Goal: Task Accomplishment & Management: Use online tool/utility

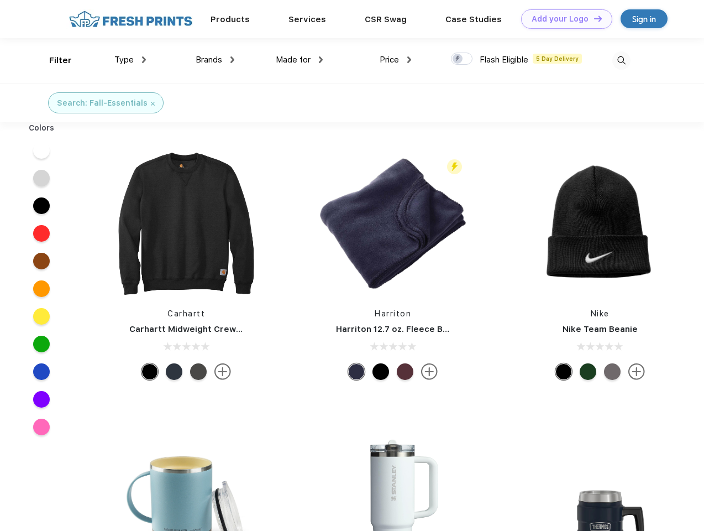
click at [563, 19] on link "Add your Logo Design Tool" at bounding box center [566, 18] width 91 height 19
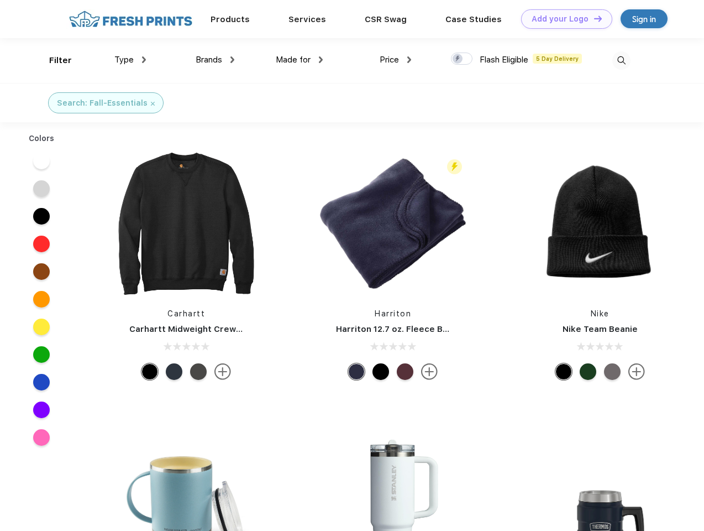
click at [0, 0] on div "Design Tool" at bounding box center [0, 0] width 0 height 0
click at [593, 18] on link "Add your Logo Design Tool" at bounding box center [566, 18] width 91 height 19
click at [53, 60] on div "Filter" at bounding box center [60, 60] width 23 height 13
click at [130, 60] on span "Type" at bounding box center [123, 60] width 19 height 10
click at [215, 60] on span "Brands" at bounding box center [209, 60] width 27 height 10
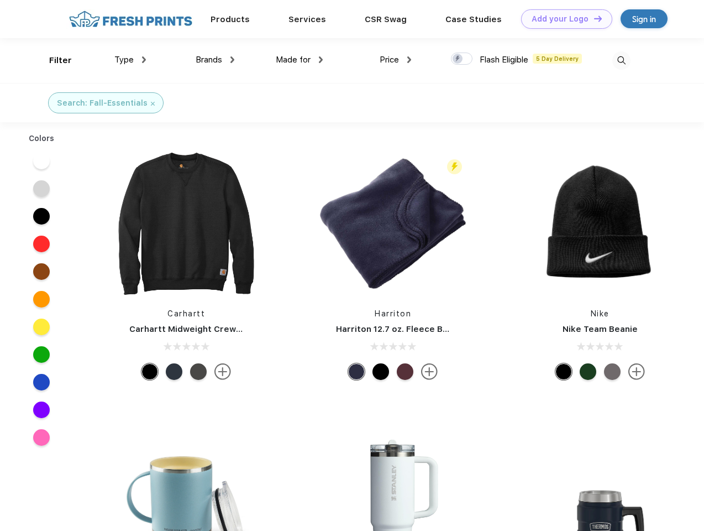
click at [300, 60] on span "Made for" at bounding box center [293, 60] width 35 height 10
click at [396, 60] on span "Price" at bounding box center [389, 60] width 19 height 10
click at [462, 59] on div at bounding box center [462, 59] width 22 height 12
click at [458, 59] on input "checkbox" at bounding box center [454, 55] width 7 height 7
click at [622, 60] on img at bounding box center [622, 60] width 18 height 18
